Goal: Check status: Check status

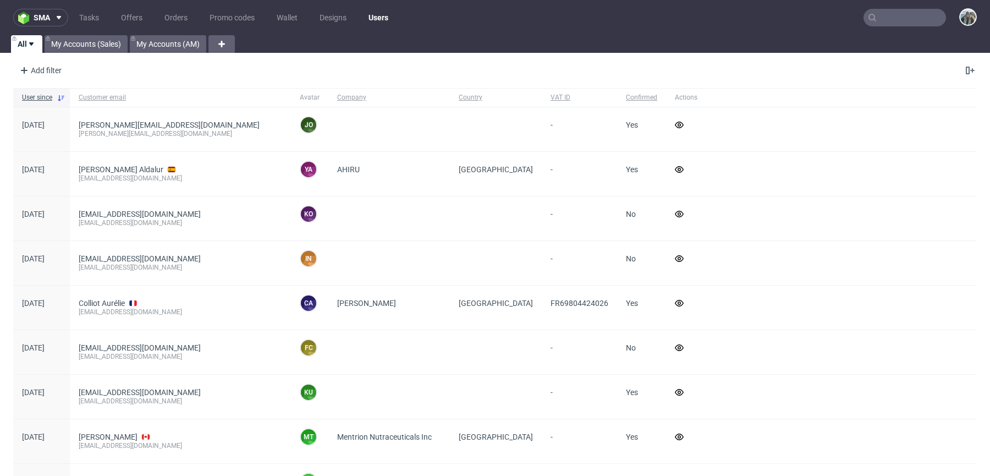
click at [881, 7] on nav "sma Tasks Offers Orders Promo codes Wallet Designs Users" at bounding box center [495, 17] width 990 height 35
click at [892, 14] on input "text" at bounding box center [904, 18] width 82 height 18
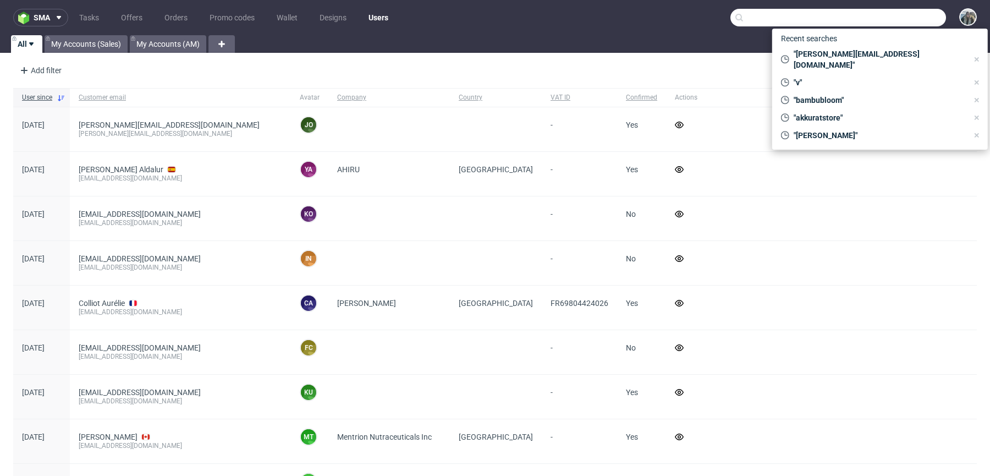
paste input "fanfinders"
type input "fanfinders"
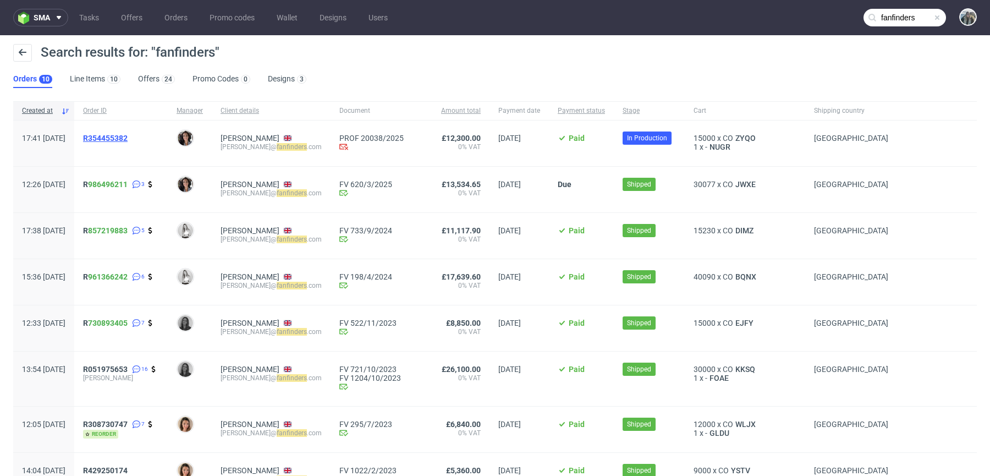
click at [128, 139] on span "R354455382" at bounding box center [105, 138] width 45 height 9
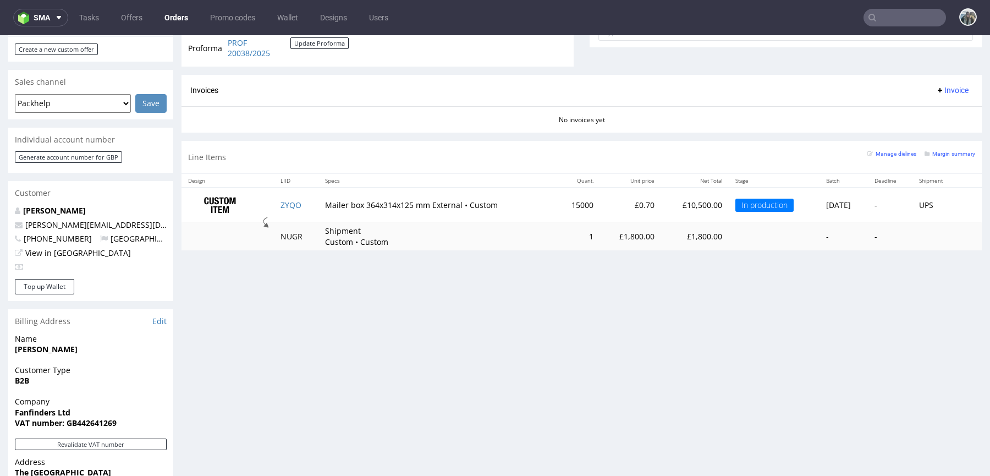
scroll to position [385, 0]
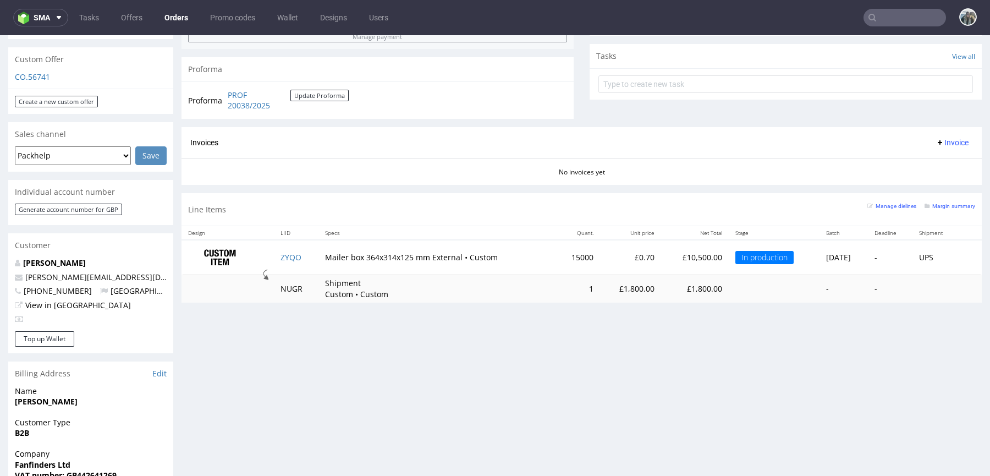
click at [34, 71] on div "CO.56741" at bounding box center [90, 80] width 165 height 18
click at [36, 71] on link "CO.56741" at bounding box center [32, 76] width 35 height 10
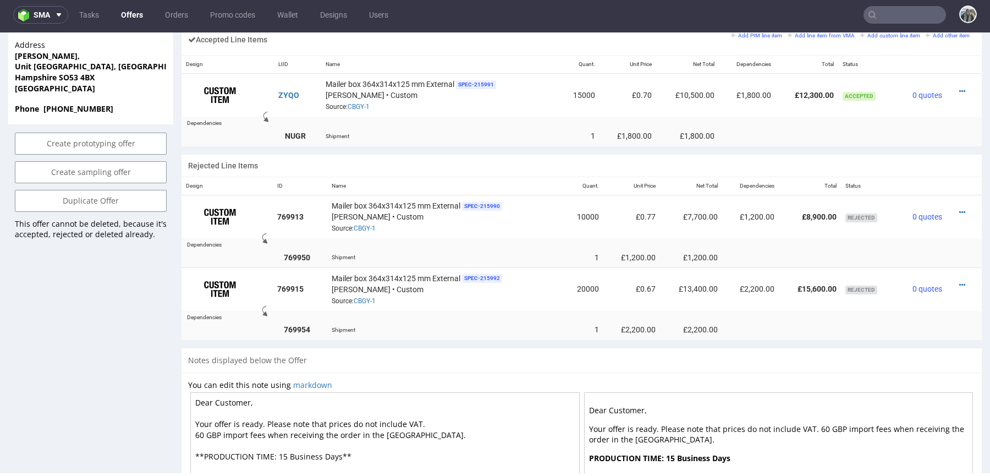
scroll to position [846, 0]
